Goal: Feedback & Contribution: Contribute content

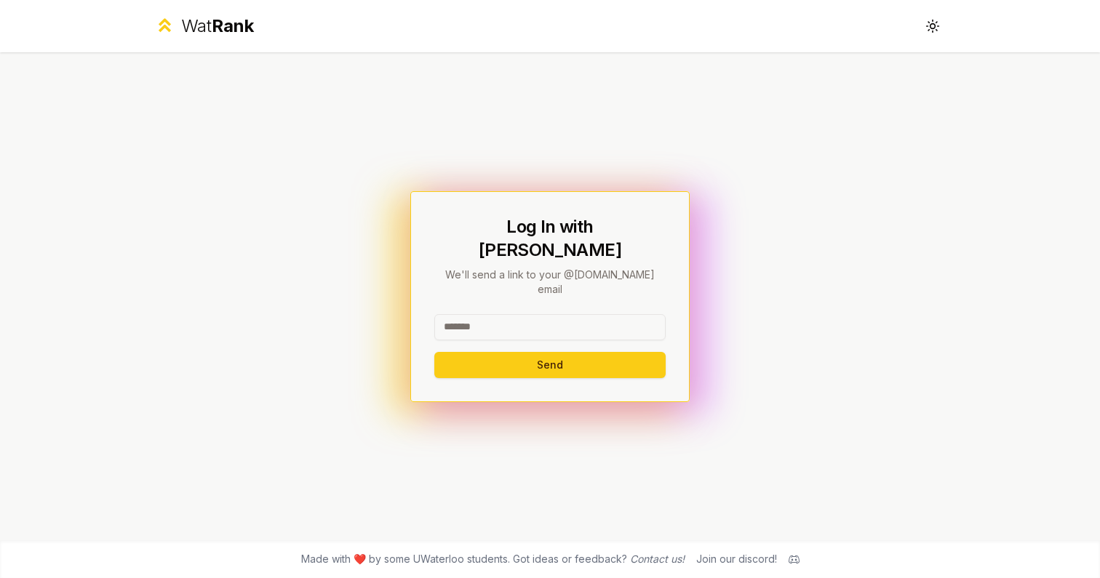
click at [497, 314] on input at bounding box center [549, 327] width 231 height 26
type input "********"
click at [454, 359] on button "Send" at bounding box center [549, 365] width 231 height 26
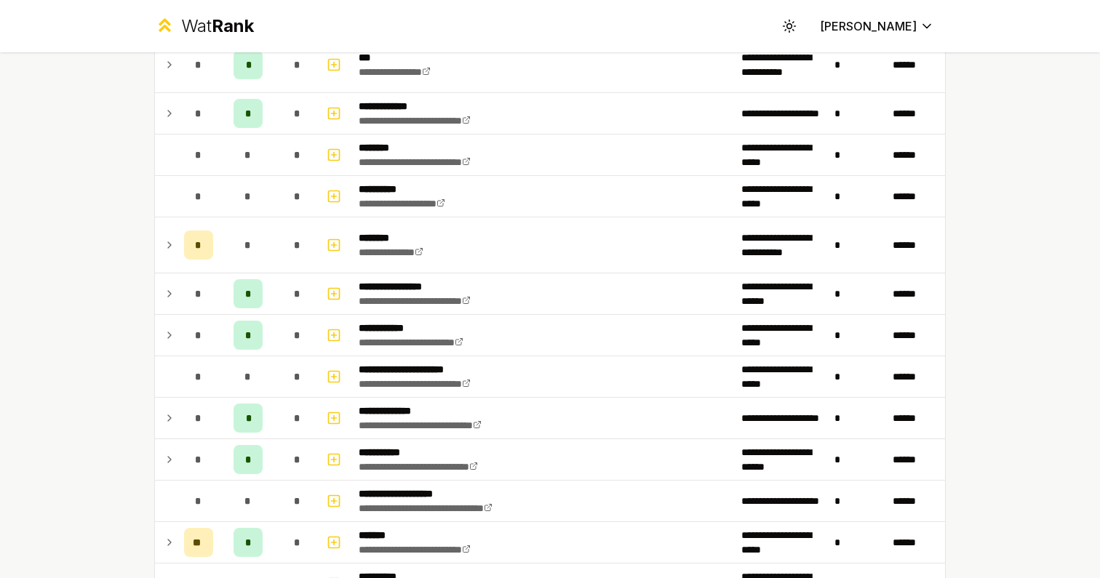
scroll to position [1016, 0]
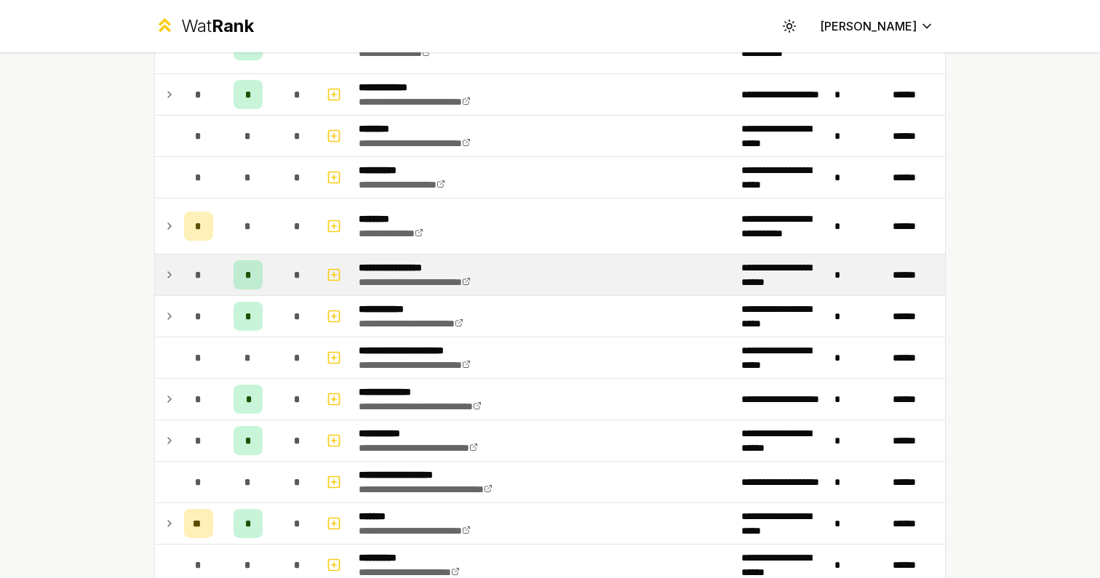
click at [266, 275] on td "*" at bounding box center [248, 275] width 58 height 41
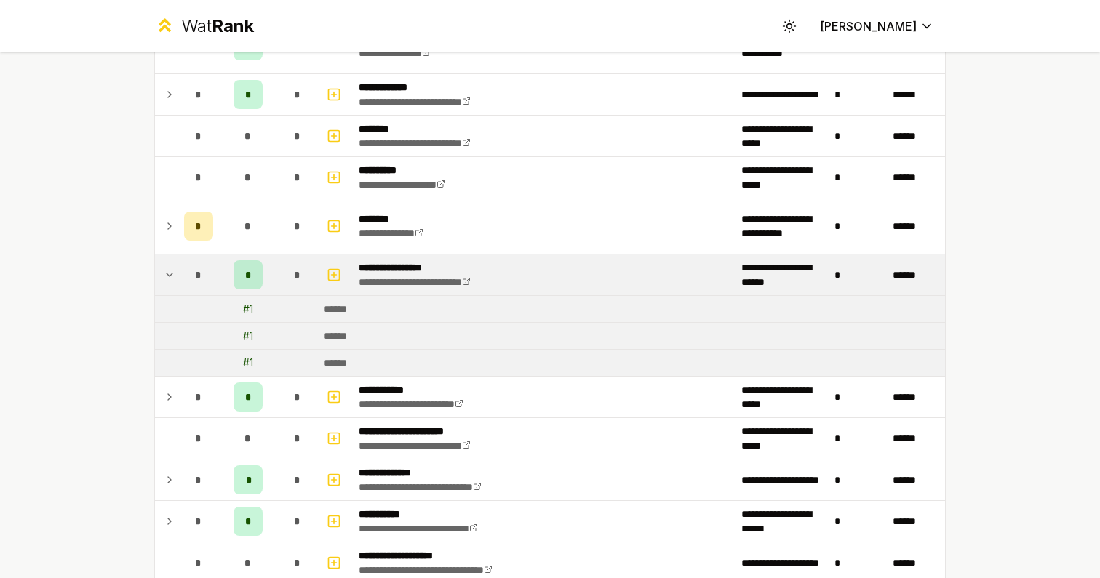
click at [250, 279] on span "*" at bounding box center [248, 275] width 7 height 15
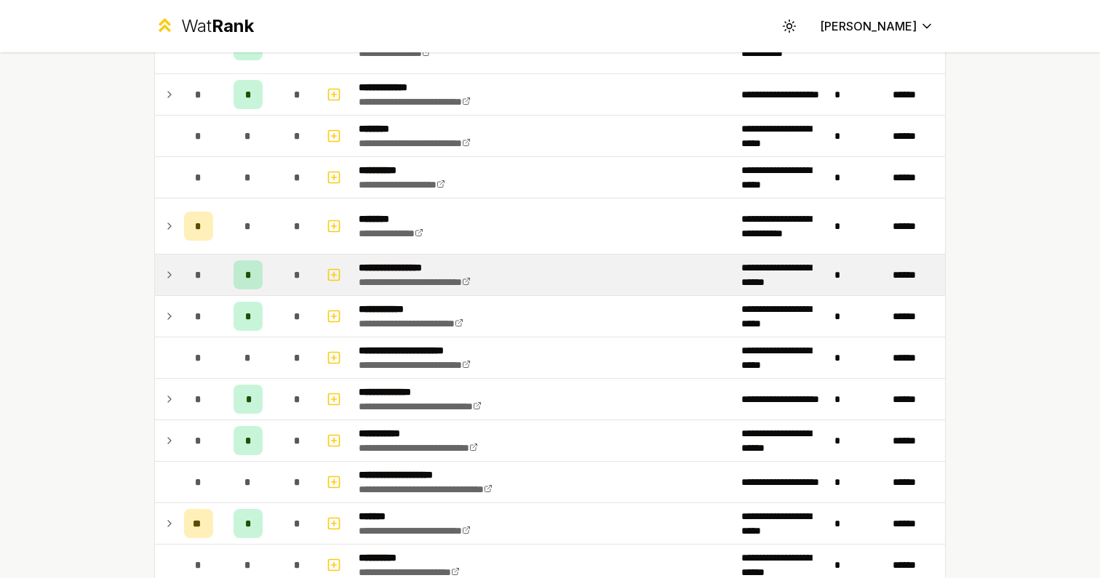
click at [250, 279] on span "*" at bounding box center [248, 275] width 7 height 15
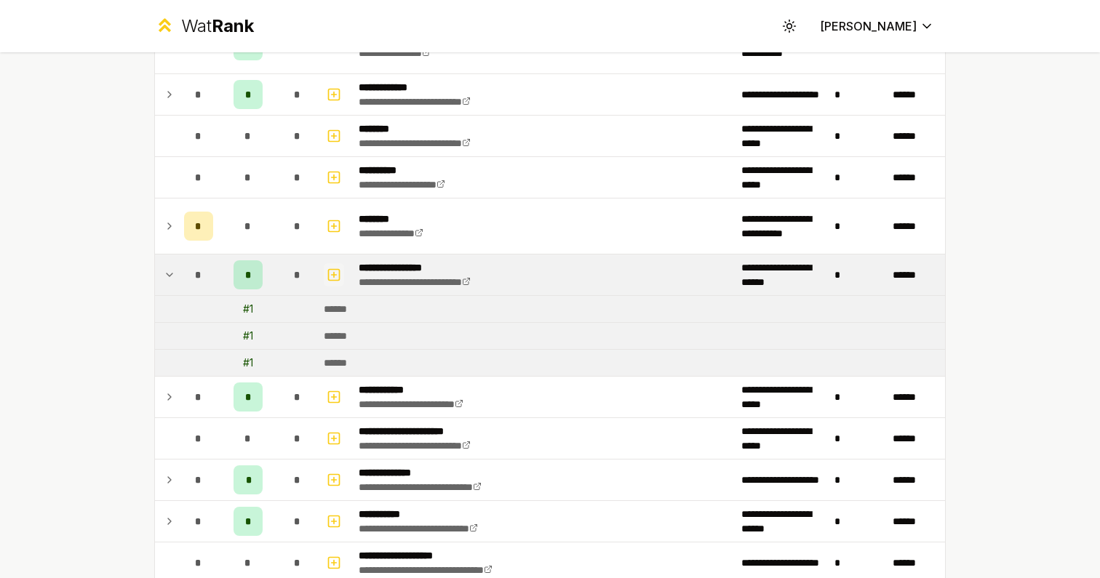
click at [327, 280] on icon "button" at bounding box center [334, 274] width 15 height 17
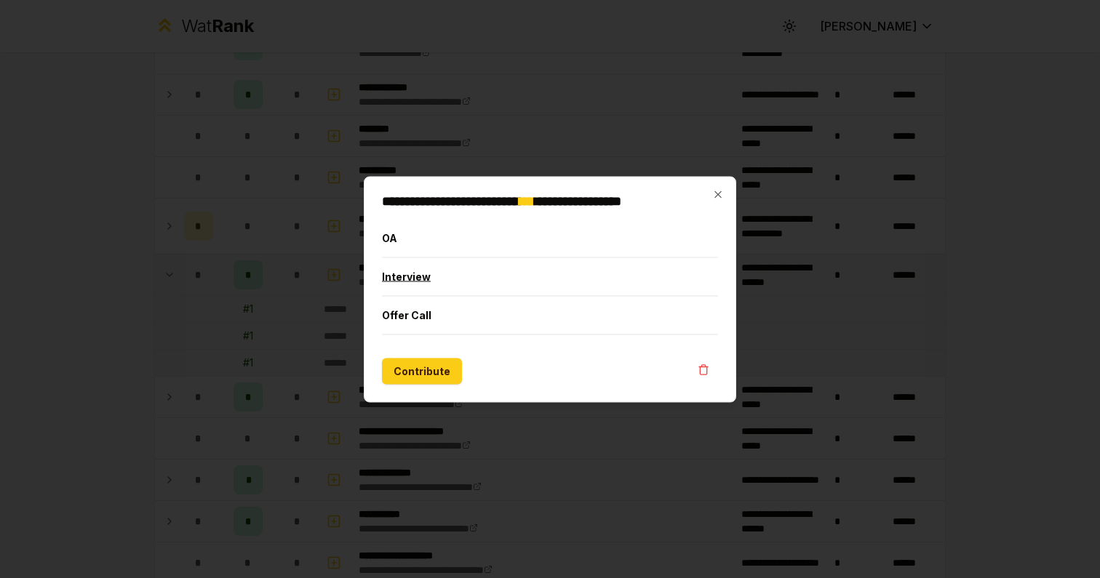
click at [456, 268] on button "Interview" at bounding box center [550, 276] width 336 height 38
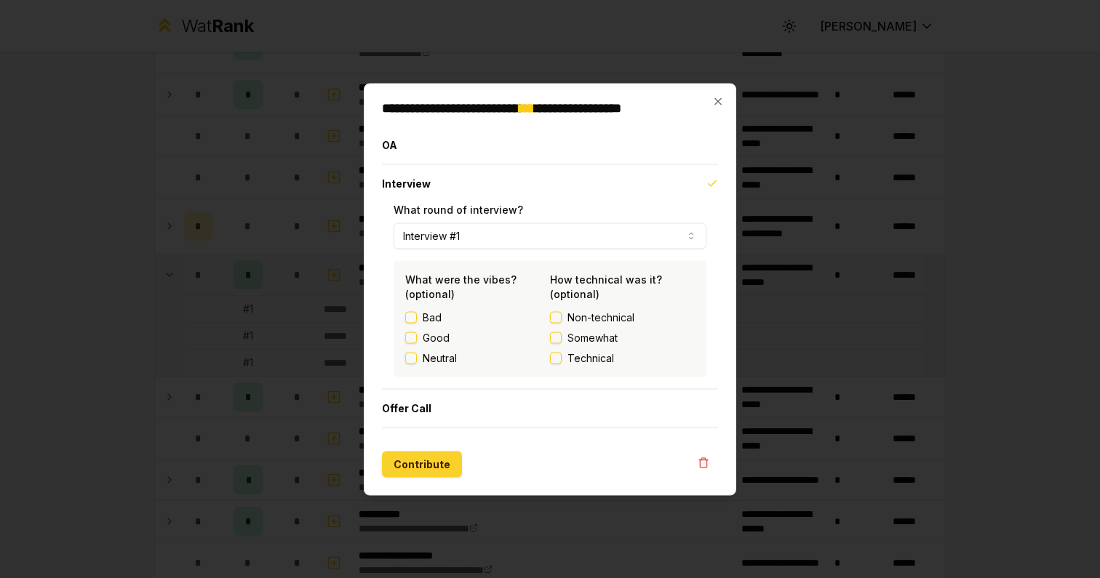
click at [423, 467] on button "Contribute" at bounding box center [422, 464] width 80 height 26
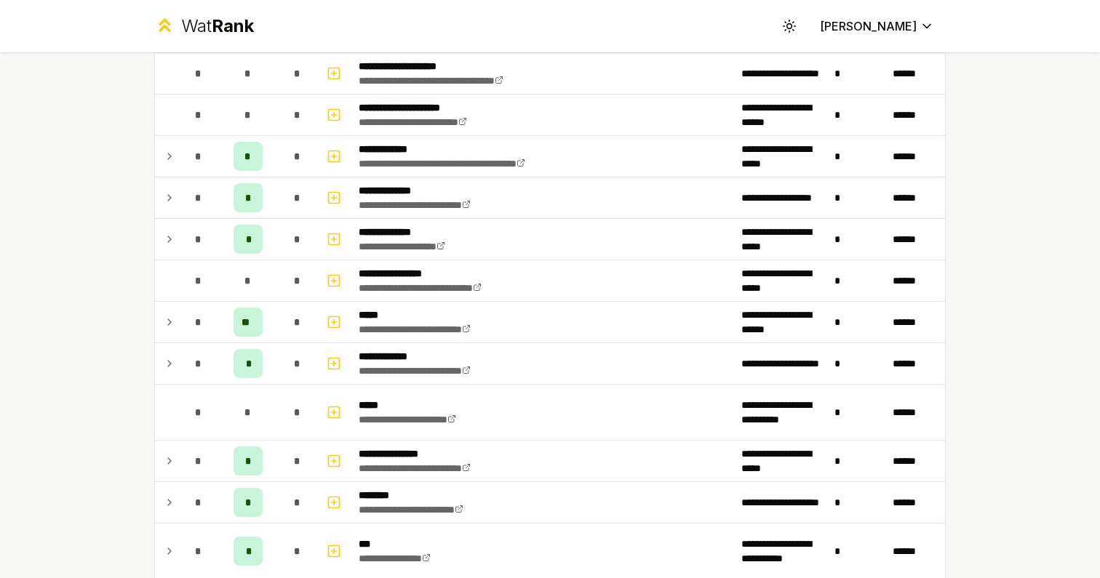
scroll to position [553, 0]
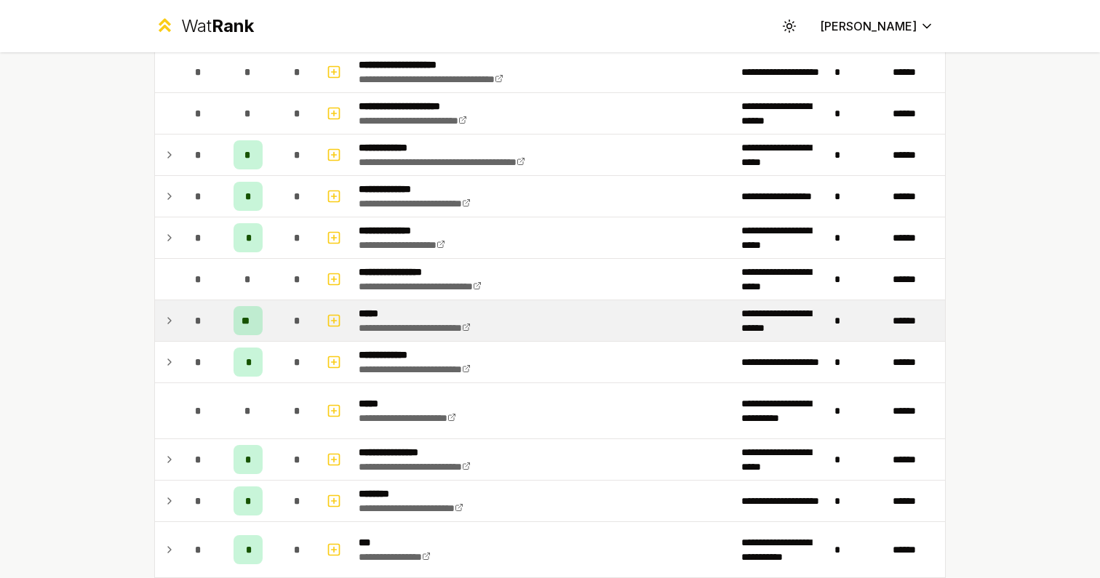
click at [279, 327] on td "*" at bounding box center [297, 320] width 41 height 41
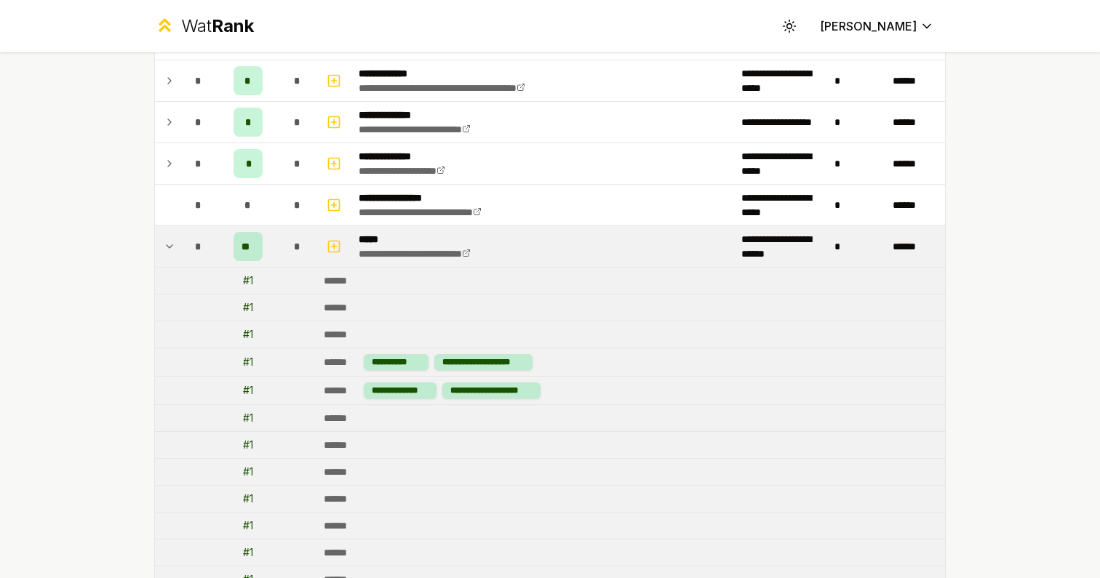
scroll to position [627, 0]
click at [287, 243] on div "*" at bounding box center [297, 247] width 29 height 29
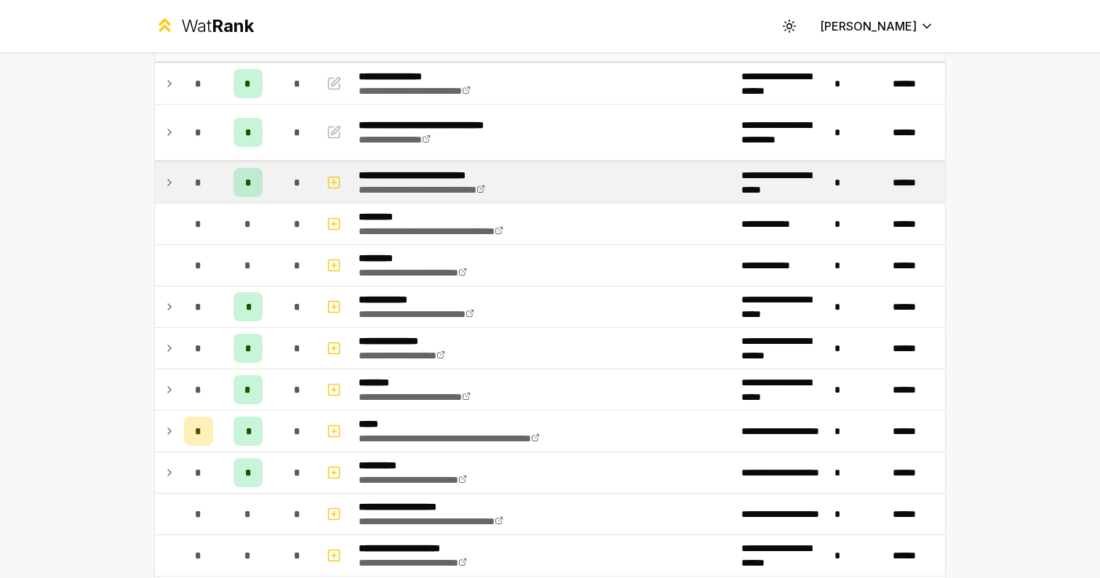
scroll to position [0, 0]
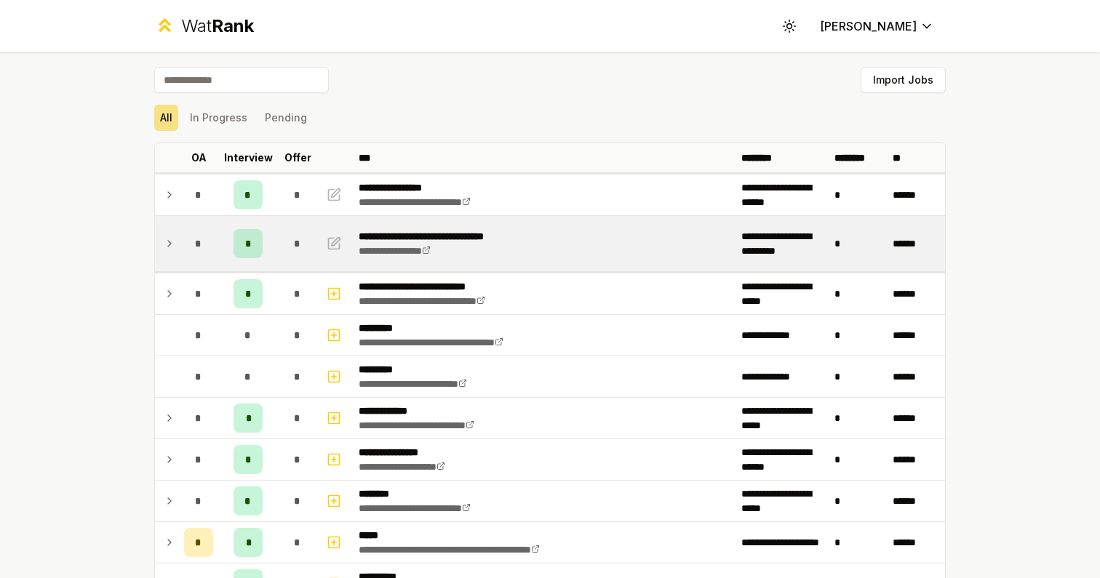
click at [185, 236] on div "*" at bounding box center [198, 243] width 29 height 29
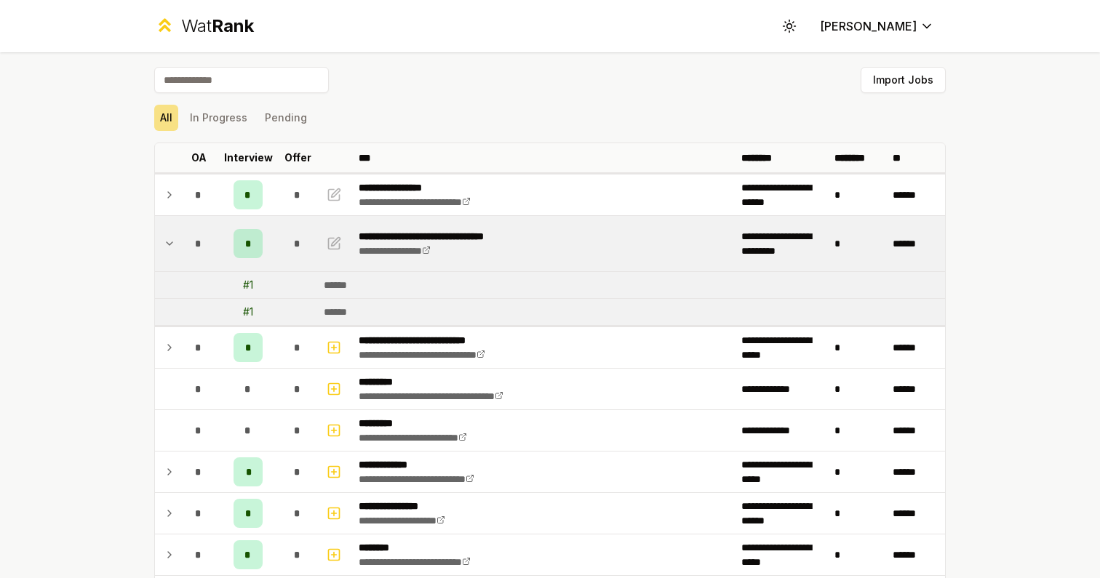
click at [161, 239] on td at bounding box center [166, 243] width 23 height 55
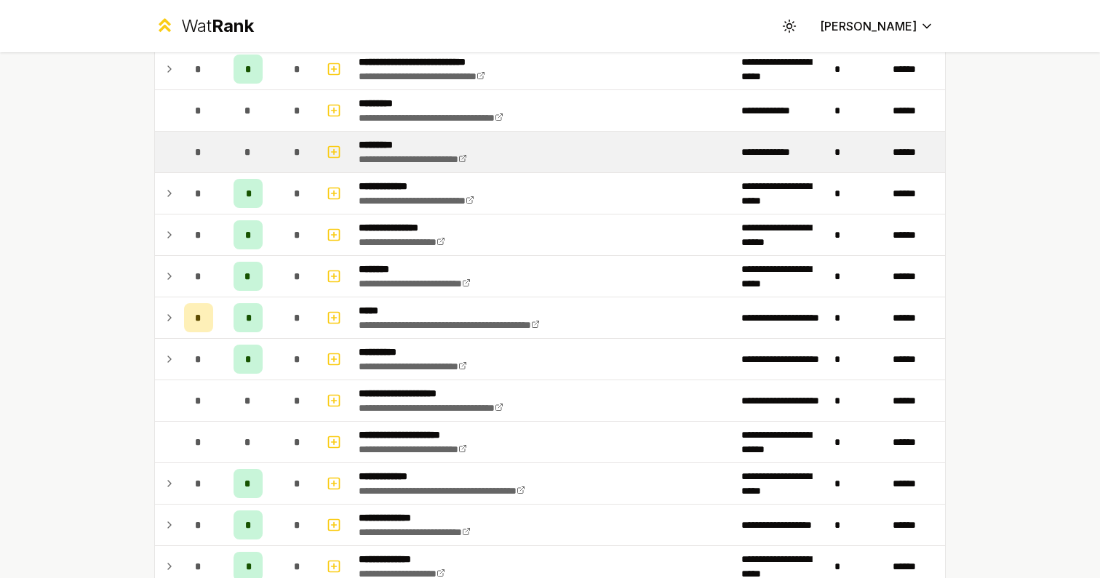
scroll to position [244, 0]
